Goal: Task Accomplishment & Management: Use online tool/utility

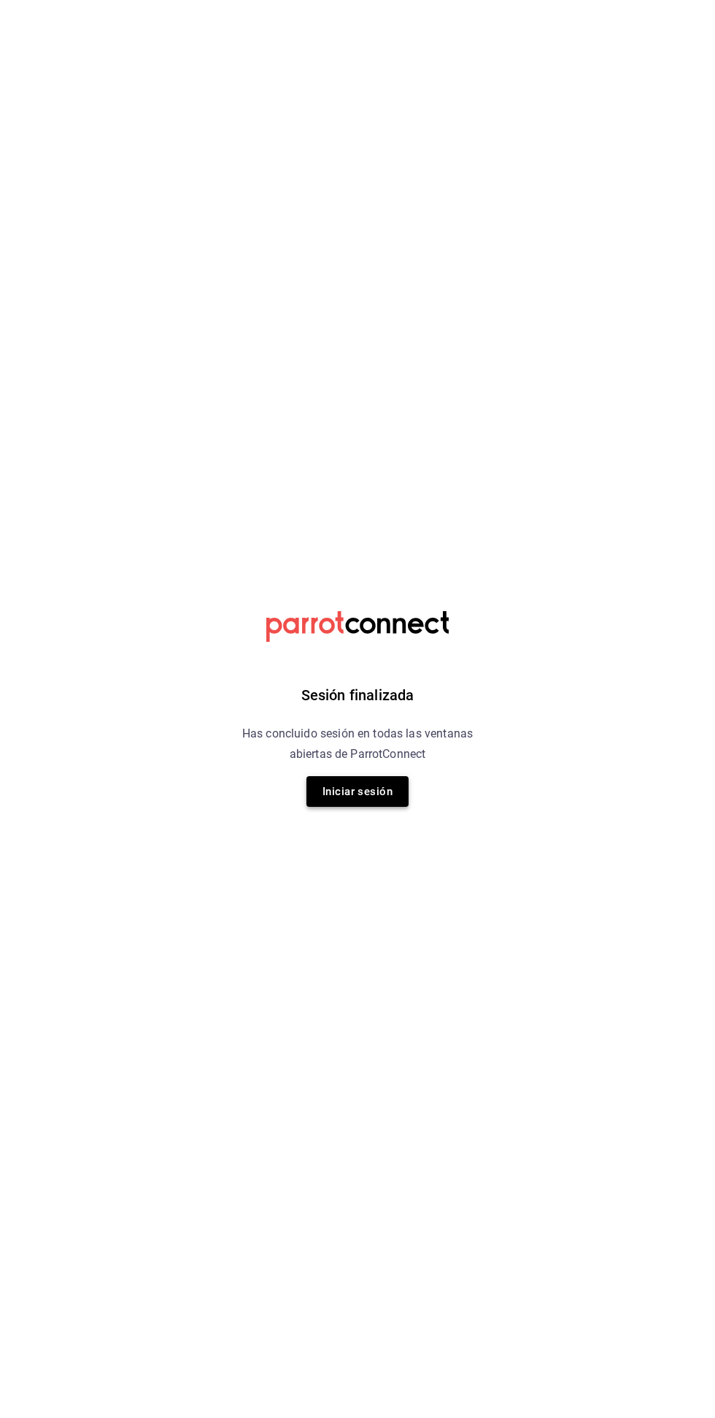
click at [359, 791] on button "Iniciar sesión" at bounding box center [358, 791] width 102 height 31
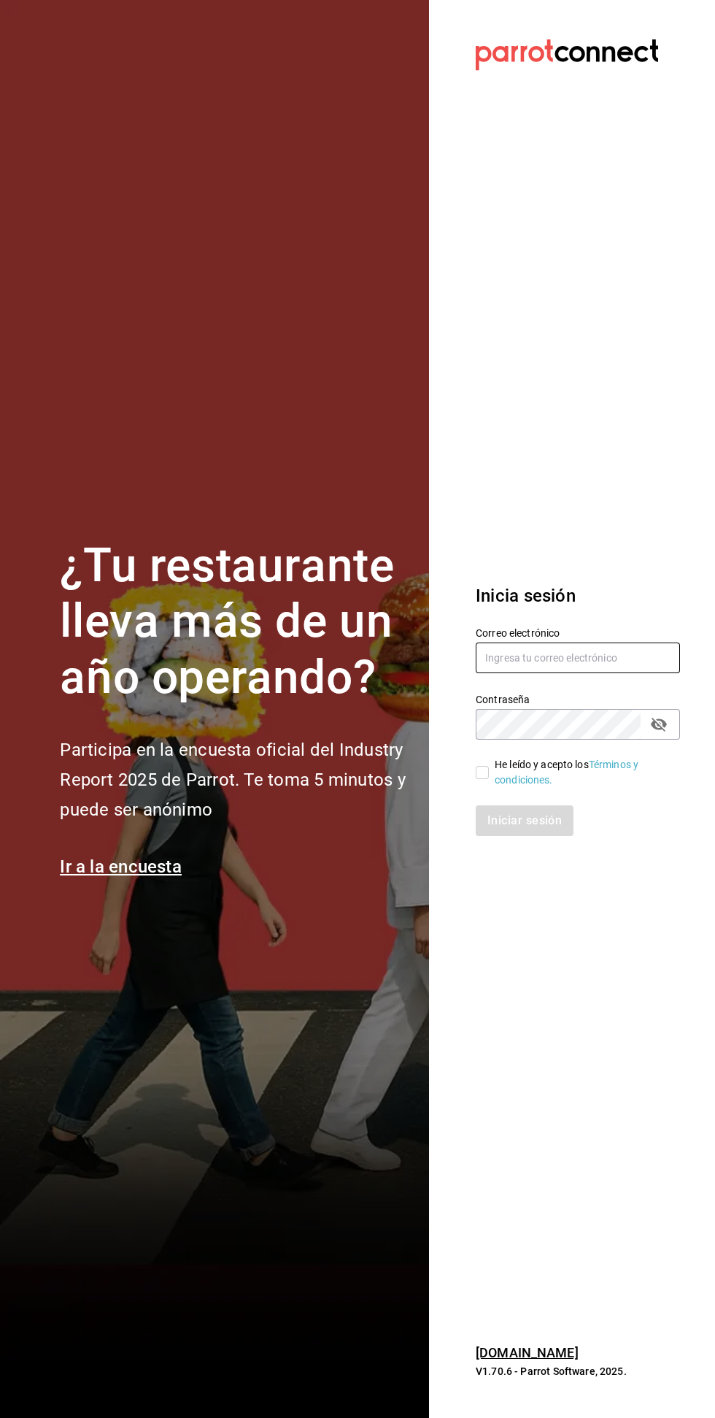
click at [575, 673] on input "text" at bounding box center [578, 657] width 204 height 31
type input "cesar.zamarripa@grupocosteno.com"
click at [477, 779] on input "He leído y acepto los Términos y condiciones." at bounding box center [482, 772] width 13 height 13
checkbox input "true"
click at [535, 836] on button "Iniciar sesión" at bounding box center [525, 820] width 99 height 31
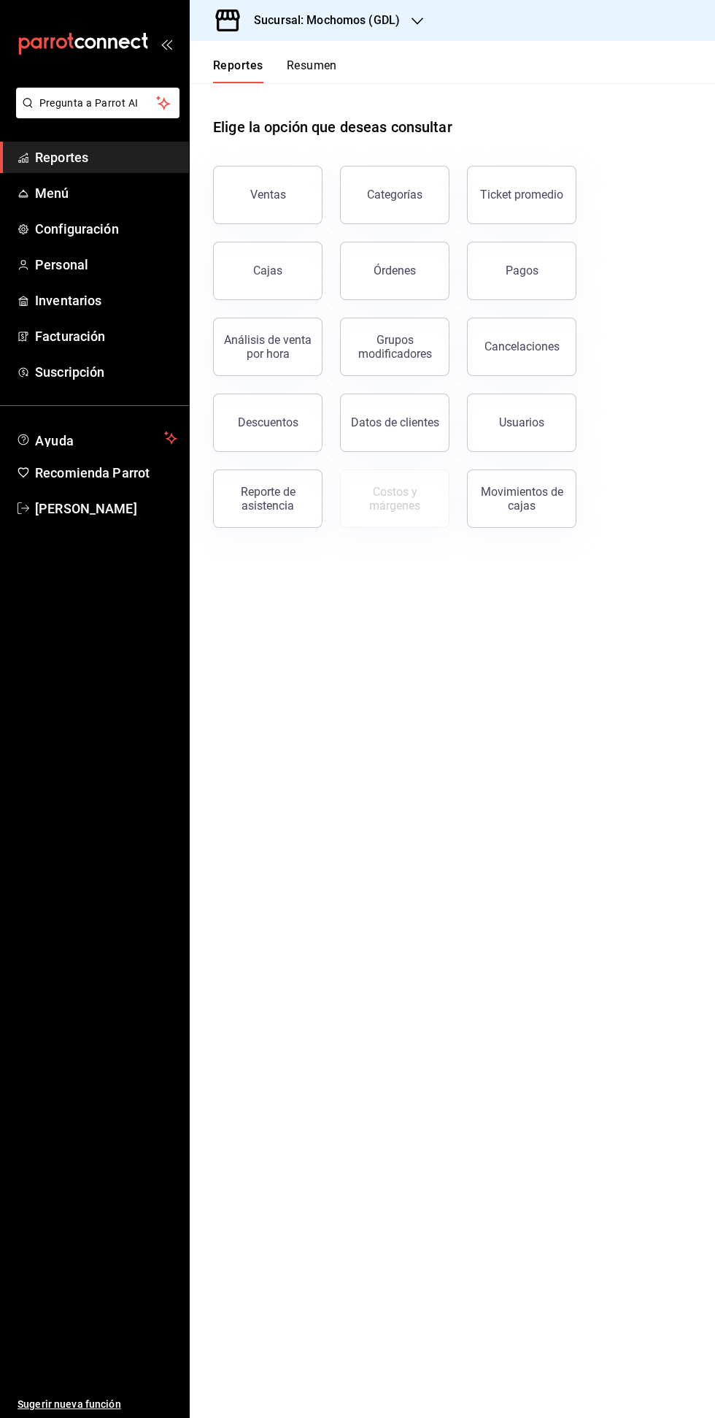
click at [345, 18] on h3 "Sucursal: Mochomos (GDL)" at bounding box center [321, 21] width 158 height 18
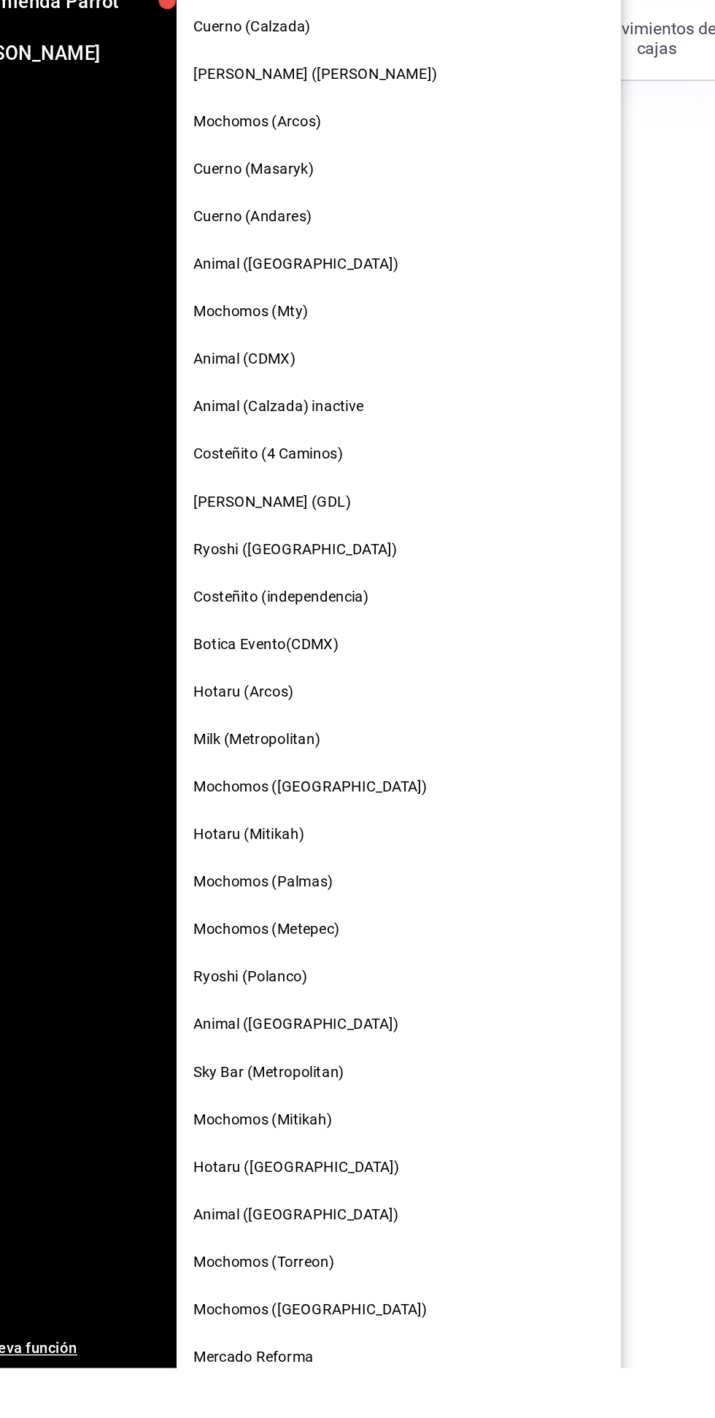
click at [304, 1370] on span "Mochomos ([GEOGRAPHIC_DATA])" at bounding box center [282, 1377] width 162 height 15
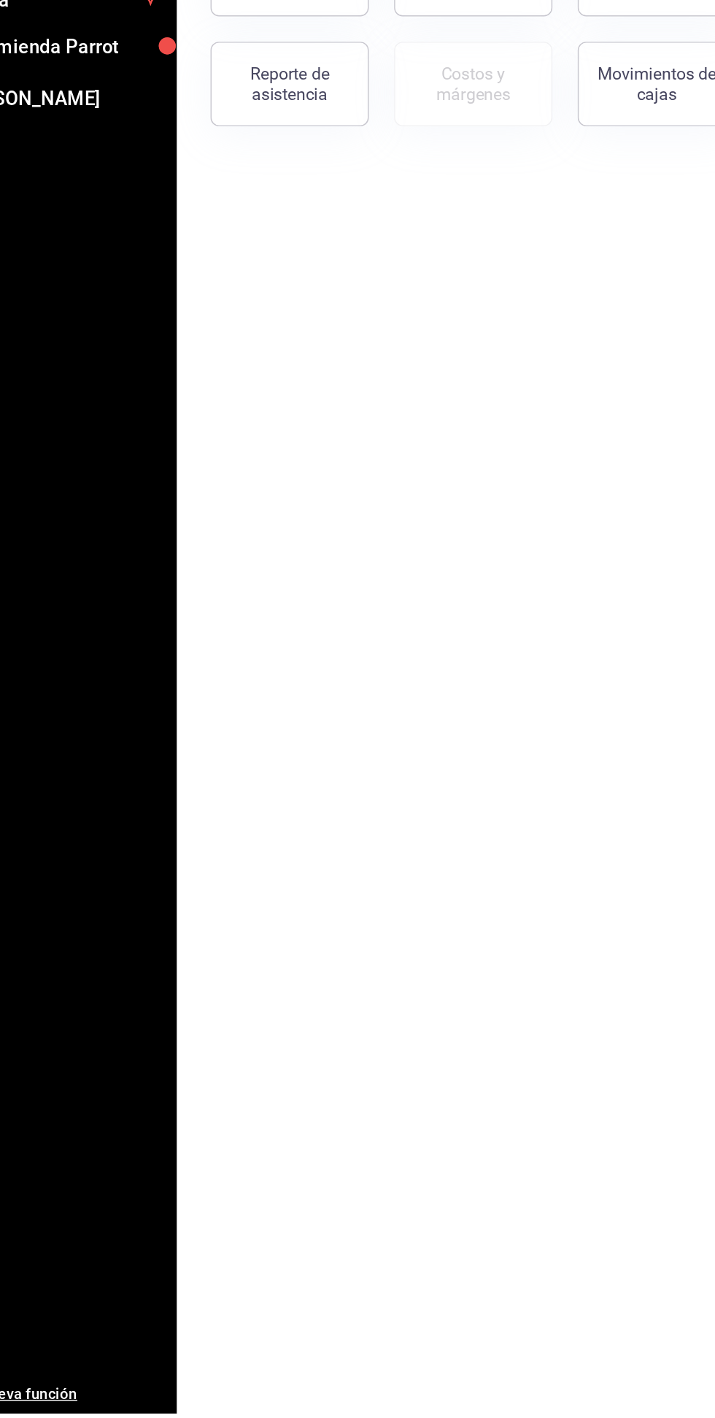
click at [55, 196] on span "Menú" at bounding box center [106, 193] width 142 height 20
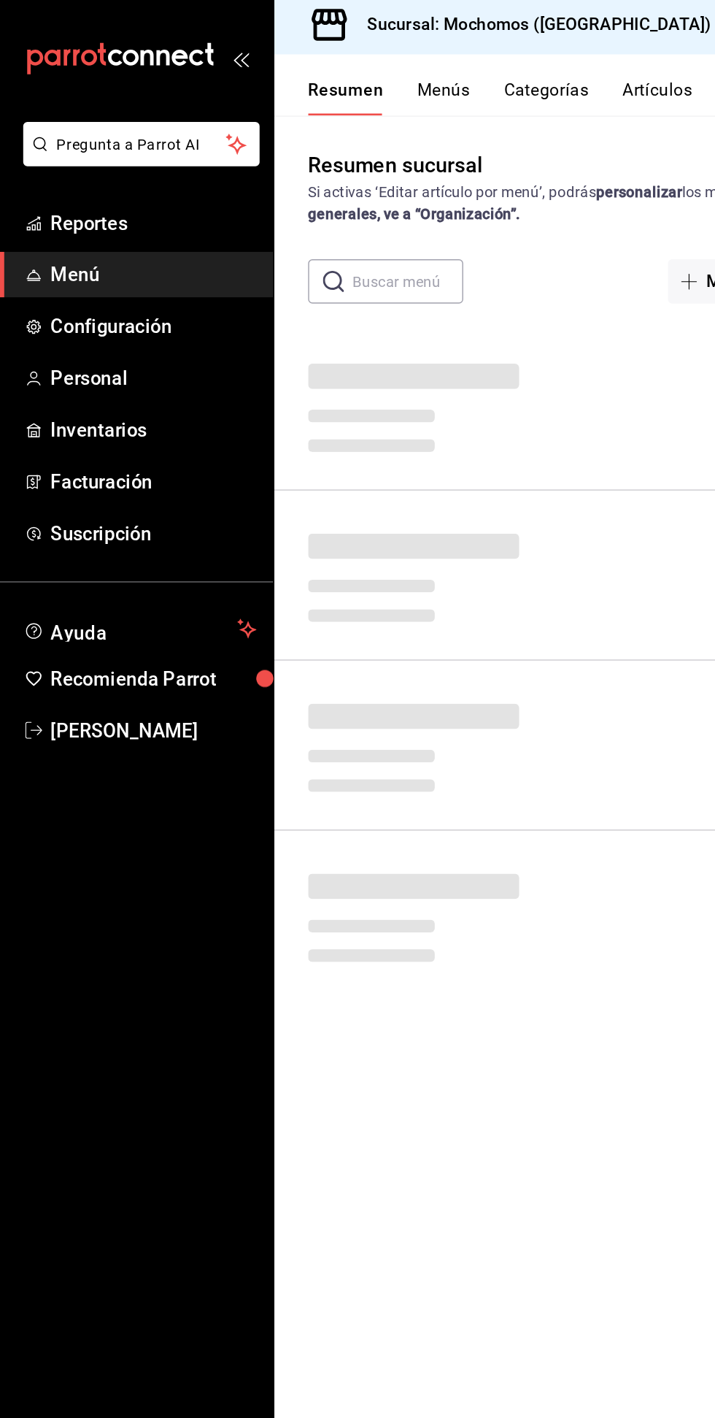
click at [452, 65] on button "Artículos" at bounding box center [455, 70] width 48 height 25
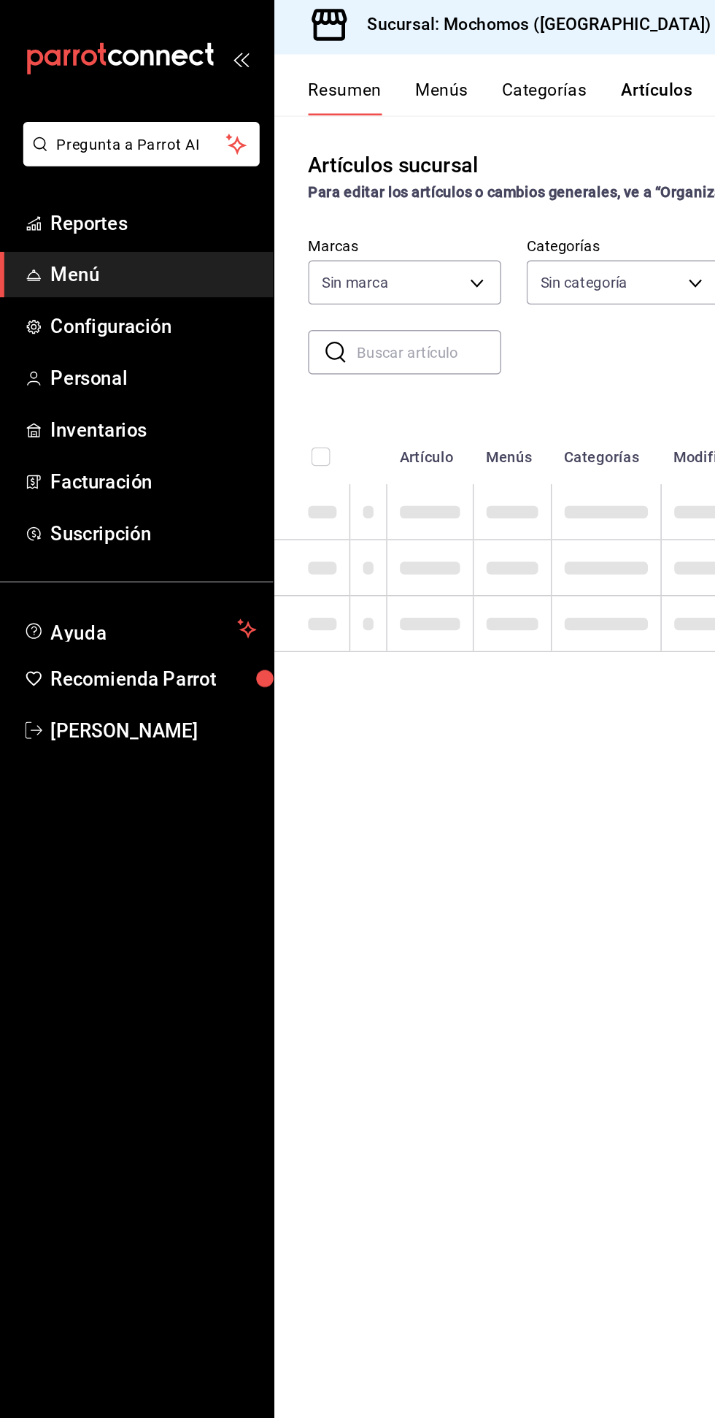
click at [291, 247] on input "text" at bounding box center [297, 246] width 100 height 29
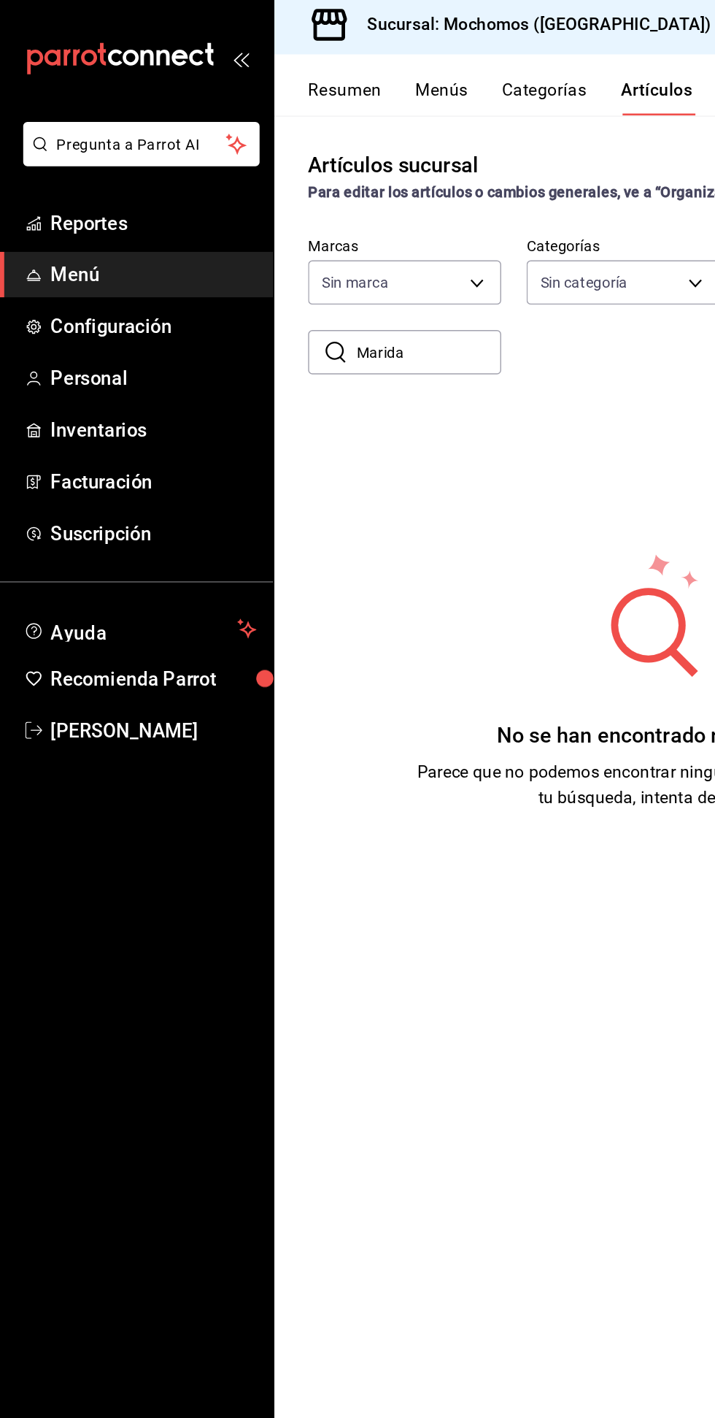
click at [307, 246] on input "Marida" at bounding box center [297, 246] width 100 height 29
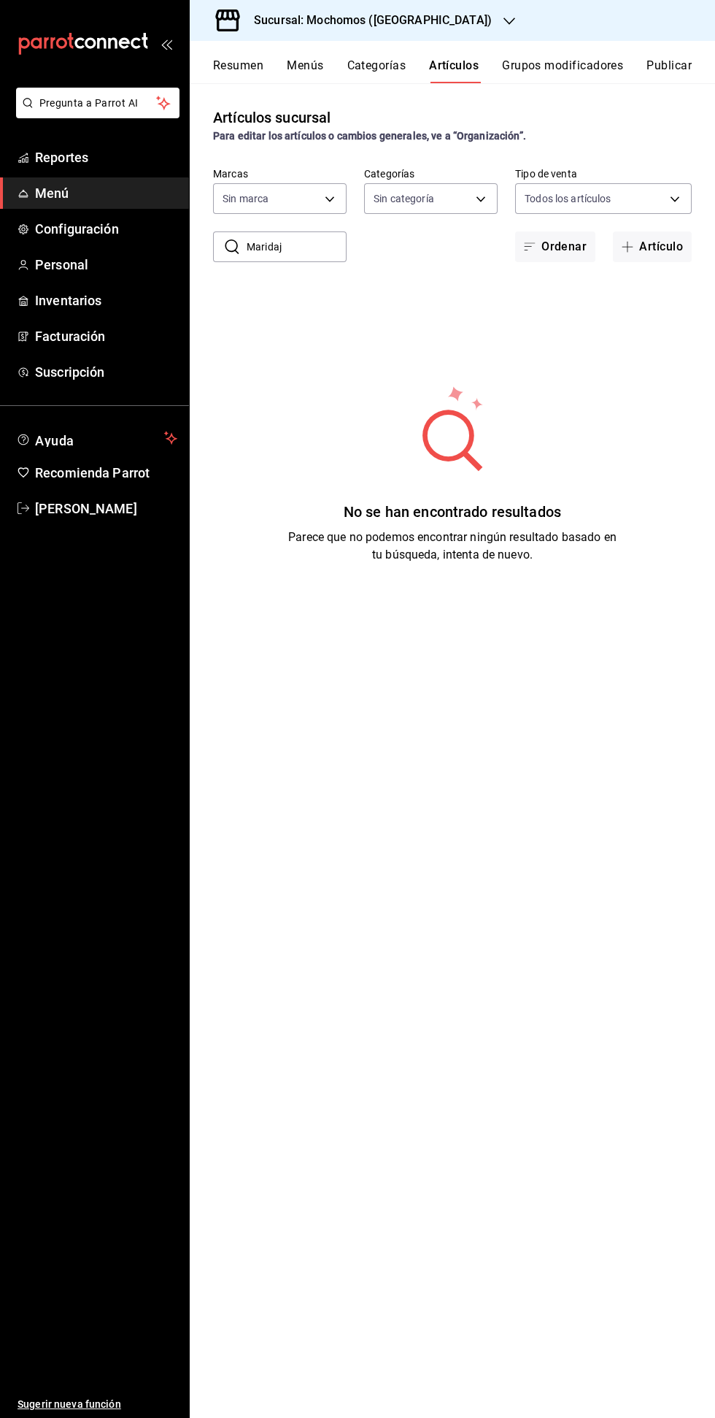
type input "Maridaje"
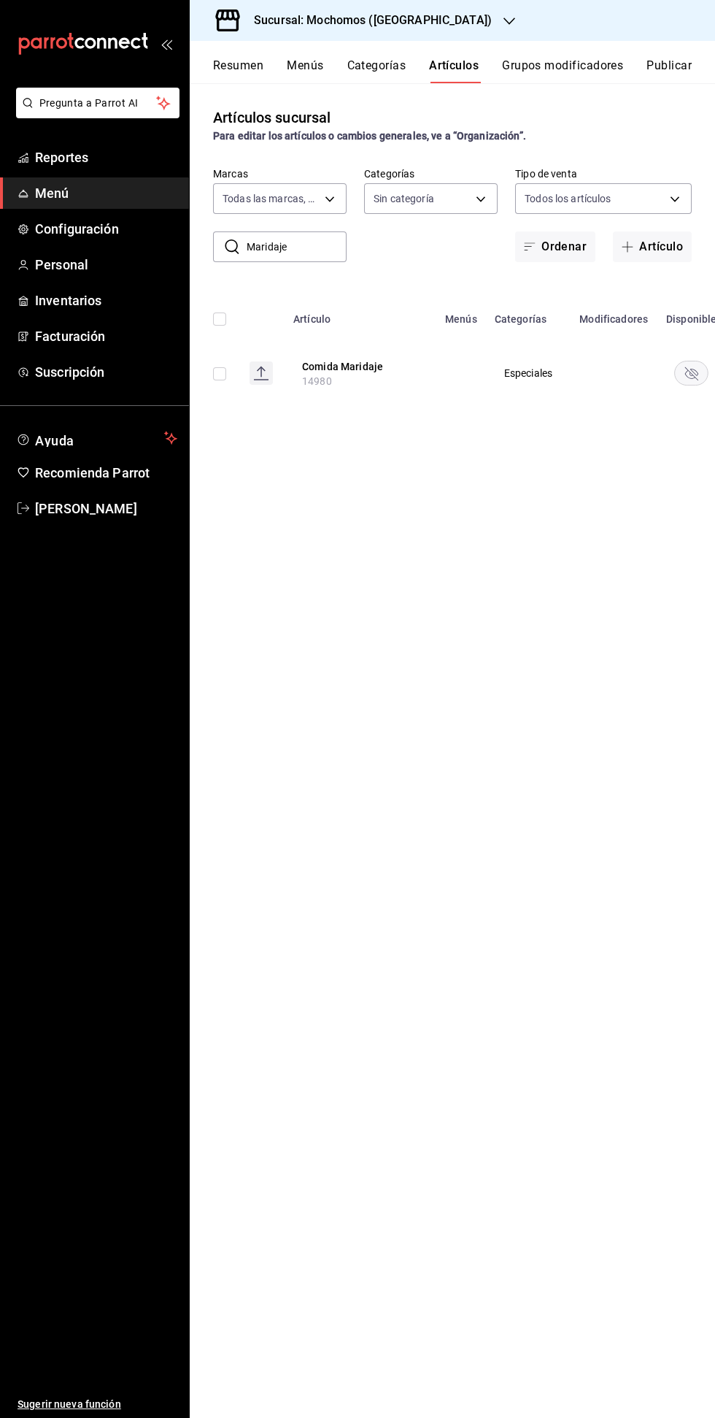
type input "562d5b5b-21a2-4ace-a941-66278f4a6c49"
type input "Maridaje"
click at [692, 374] on icon "availability-product" at bounding box center [691, 373] width 13 height 13
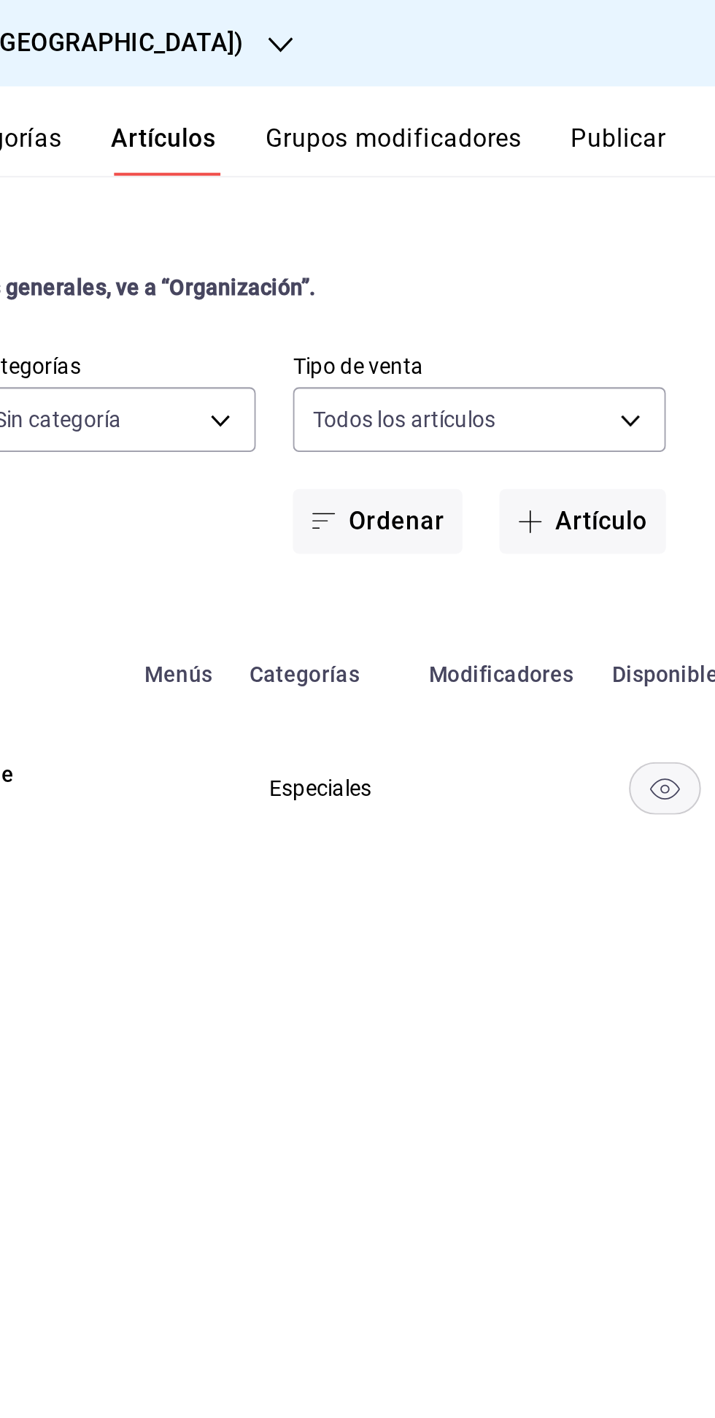
click at [681, 71] on button "Publicar" at bounding box center [669, 70] width 45 height 25
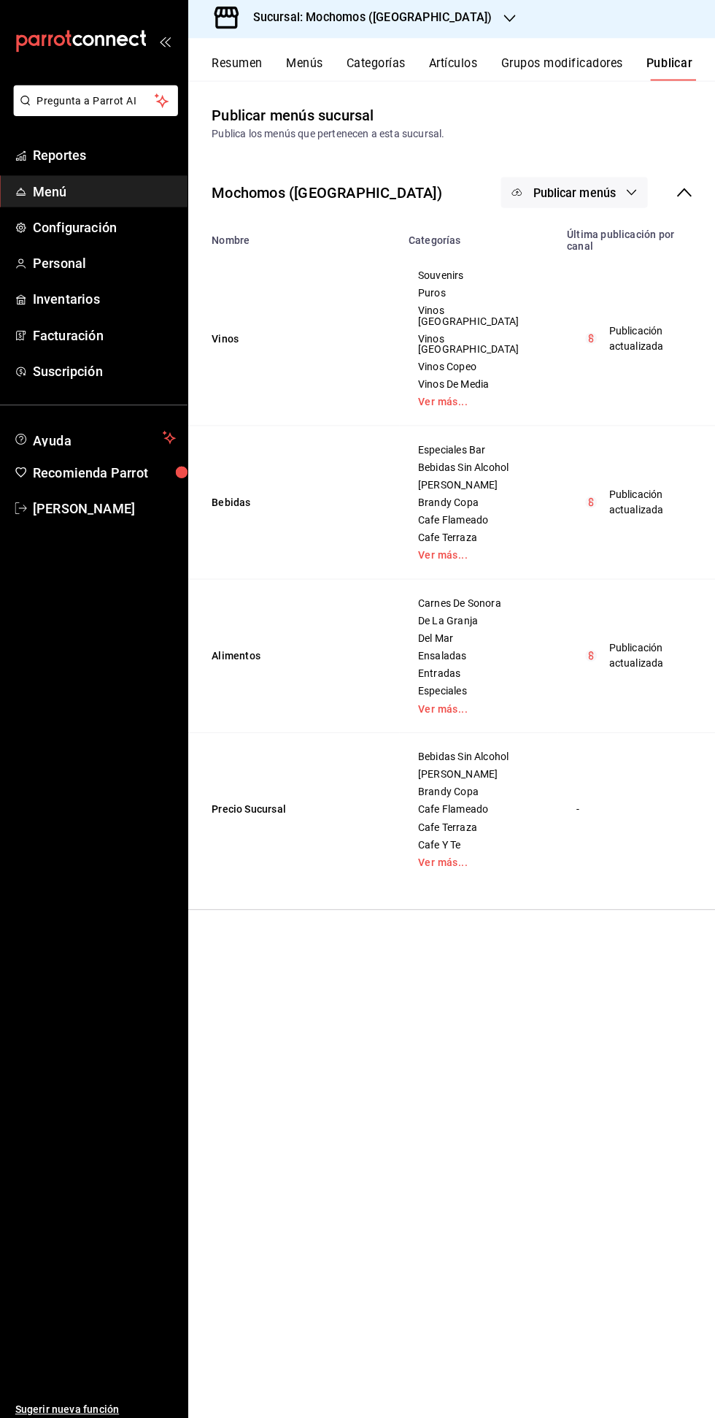
click at [575, 200] on span "Publicar menús" at bounding box center [574, 195] width 82 height 14
click at [576, 249] on span "Punto de venta" at bounding box center [595, 241] width 70 height 15
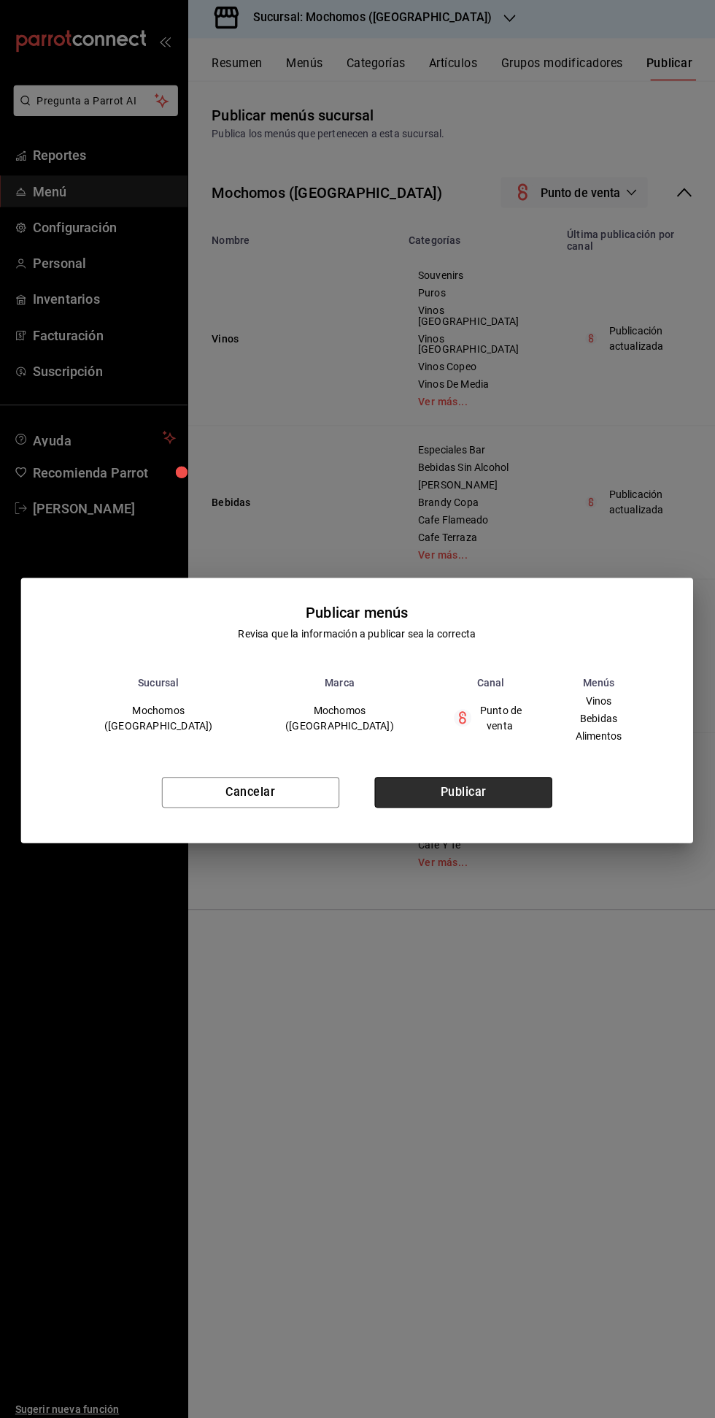
click at [464, 794] on button "Publicar" at bounding box center [463, 790] width 177 height 31
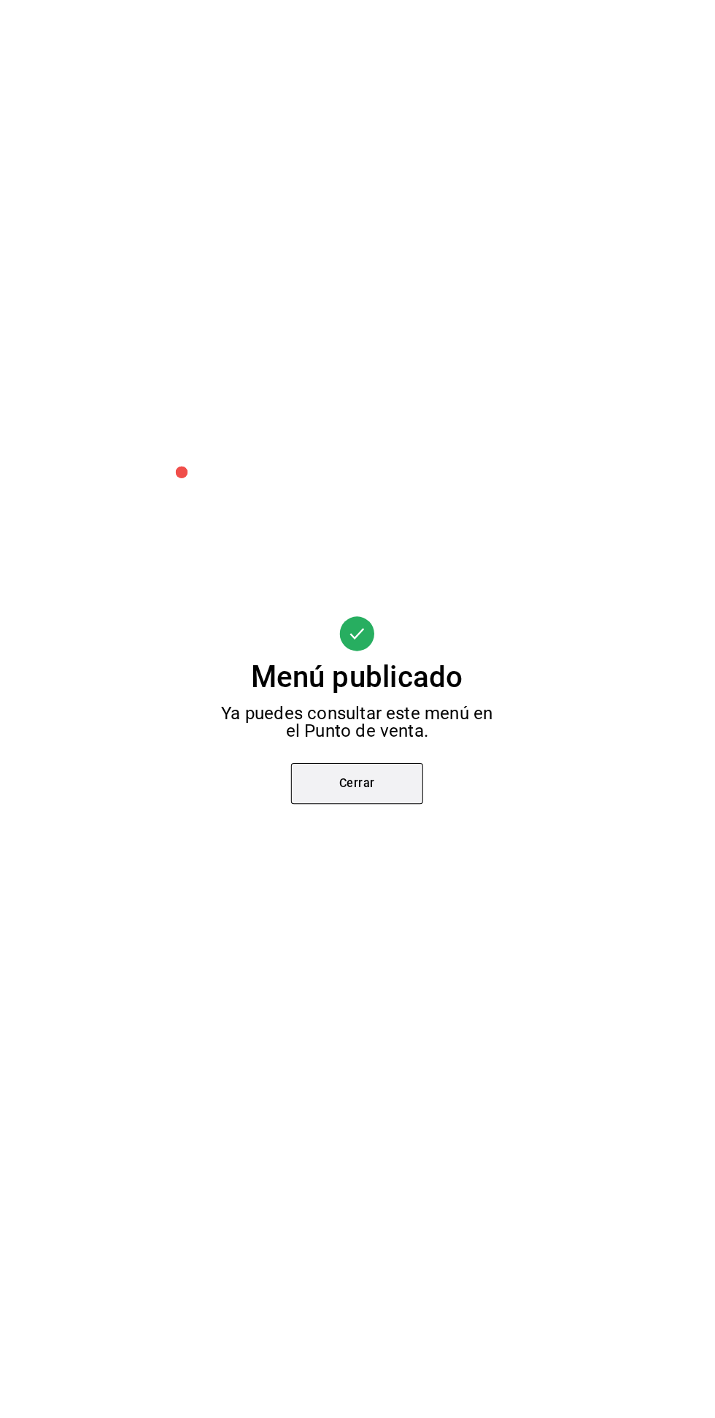
click at [371, 802] on button "Cerrar" at bounding box center [357, 781] width 131 height 41
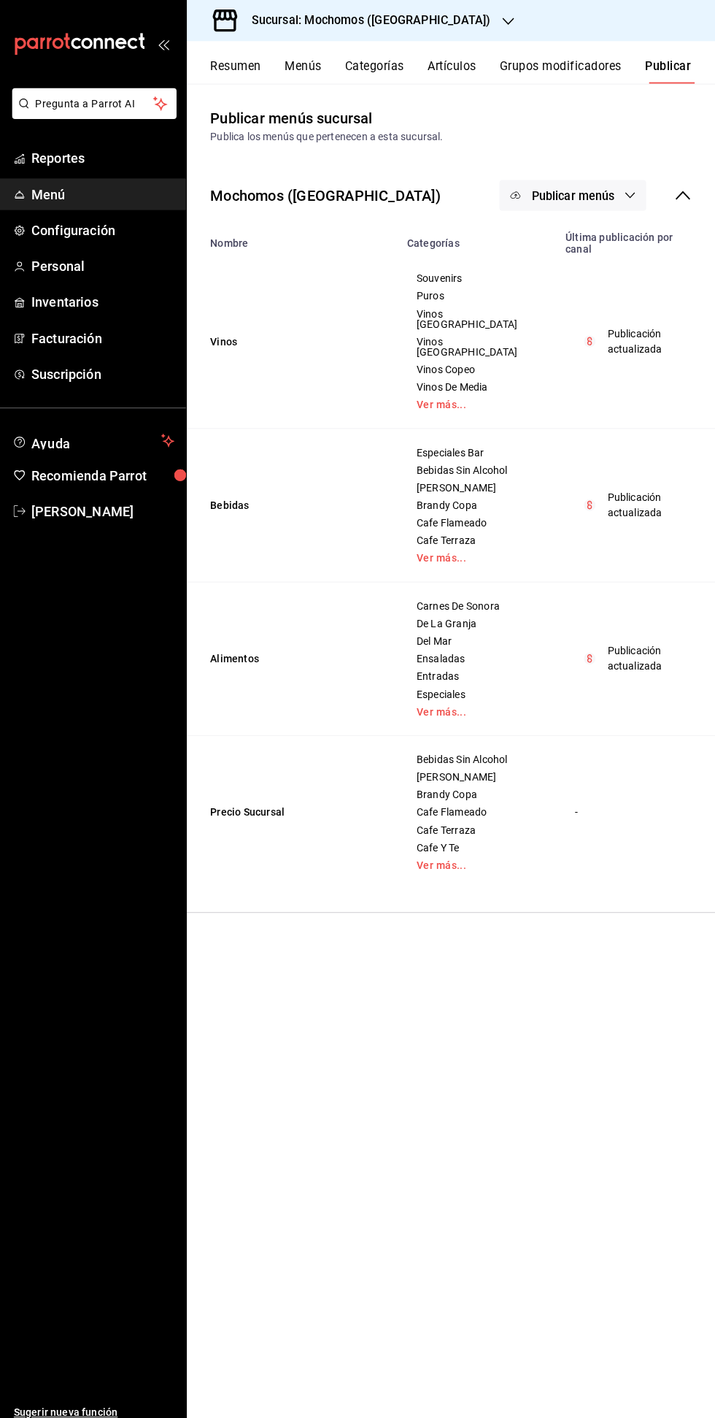
click at [465, 72] on button "Artículos" at bounding box center [453, 70] width 48 height 25
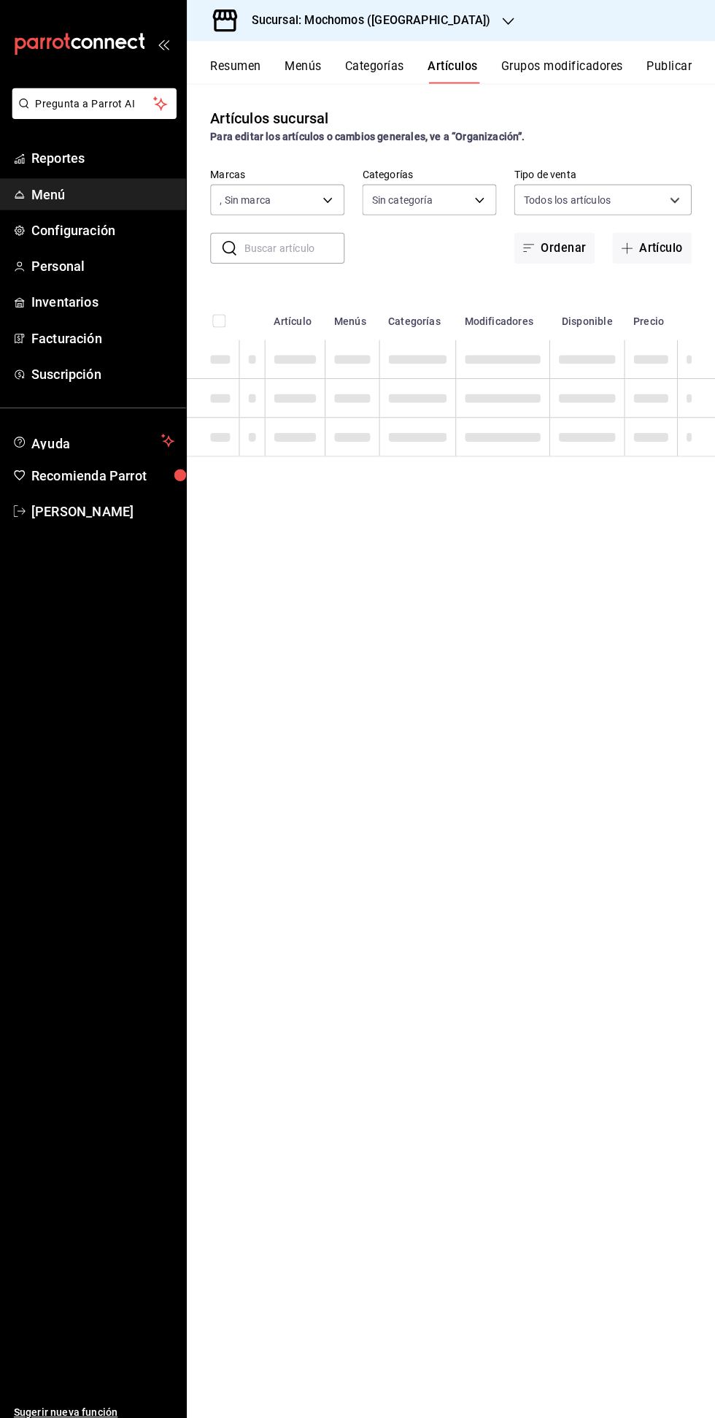
type input "562d5b5b-21a2-4ace-a941-66278f4a6c49"
click at [284, 247] on input "text" at bounding box center [297, 246] width 100 height 29
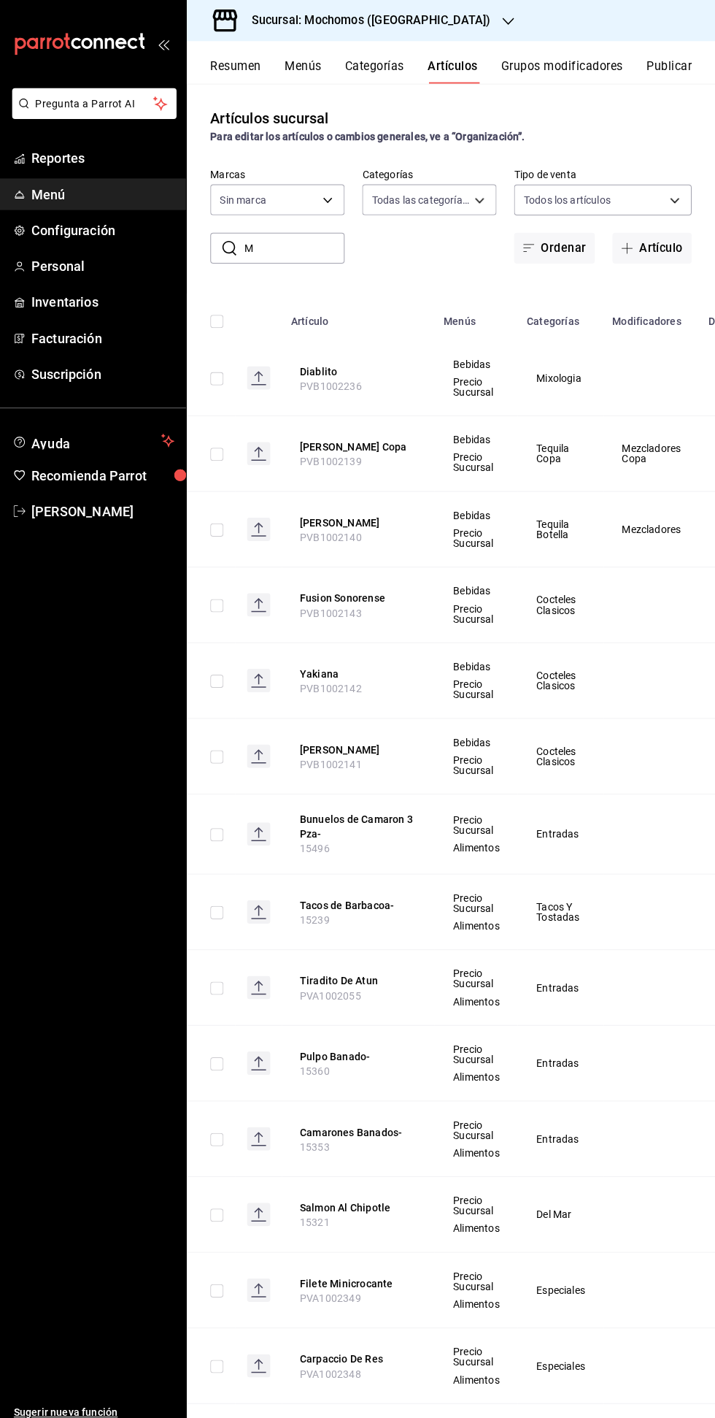
type input "Ma"
type input "2d195258-a112-483e-9c41-0e6351594330,d48f3e9a-3ab1-4b8f-8ab3-d3938f1810f2,a94d4…"
type input "Mar"
type input "562d5b5b-21a2-4ace-a941-66278f4a6c49"
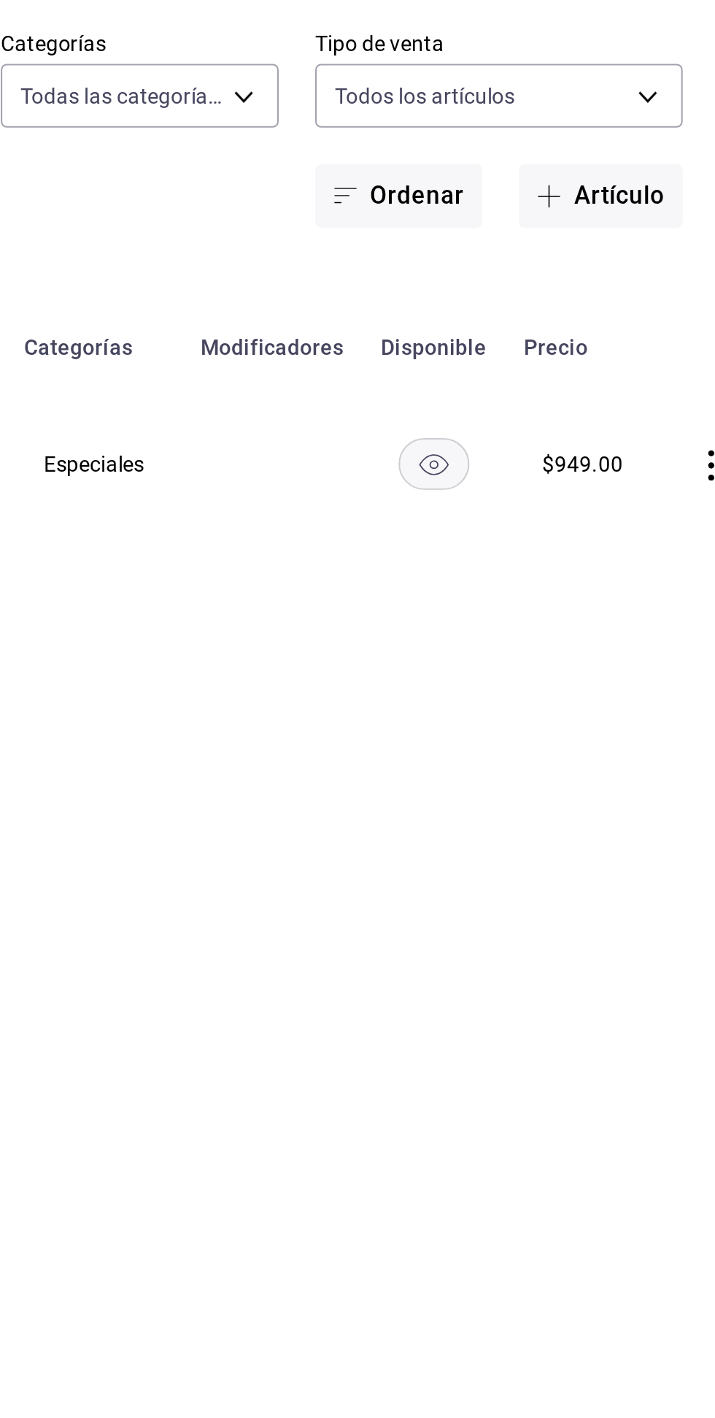
scroll to position [0, 174]
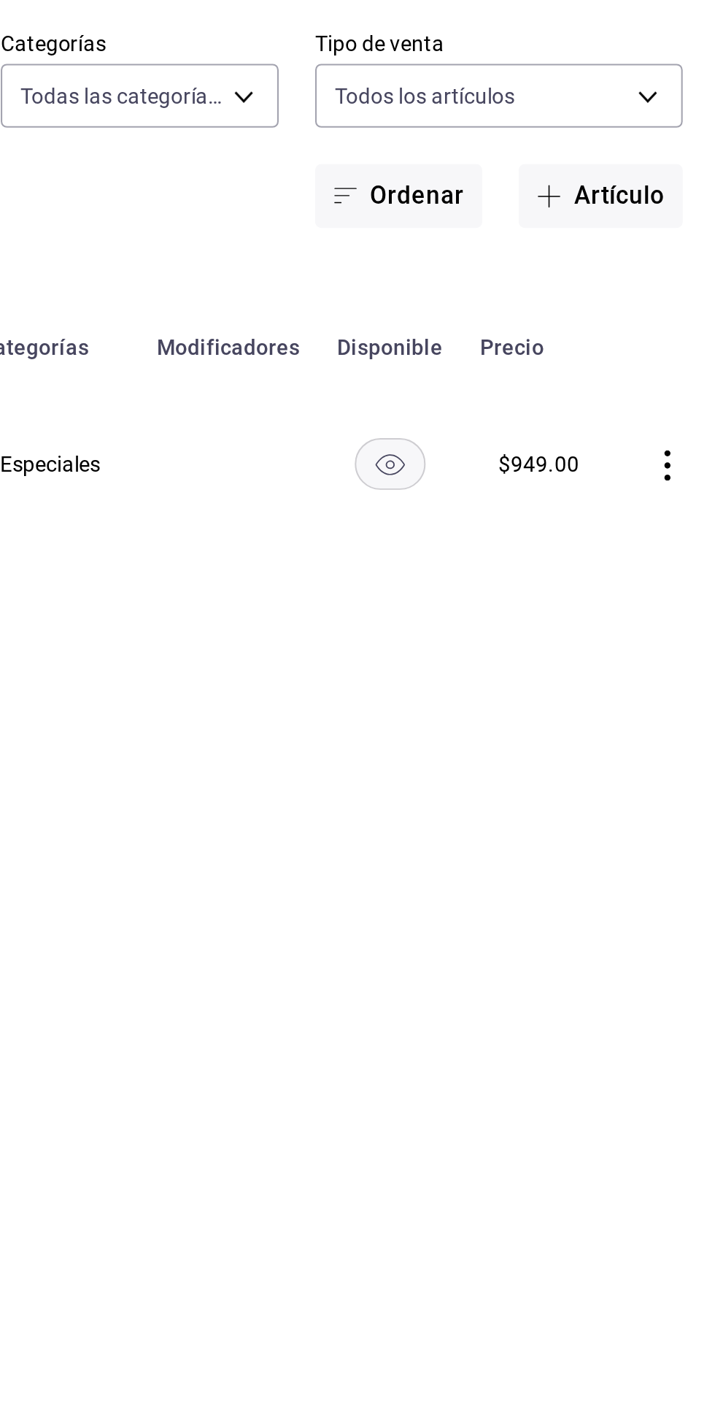
type input "Marida"
